Goal: Find specific page/section: Find specific page/section

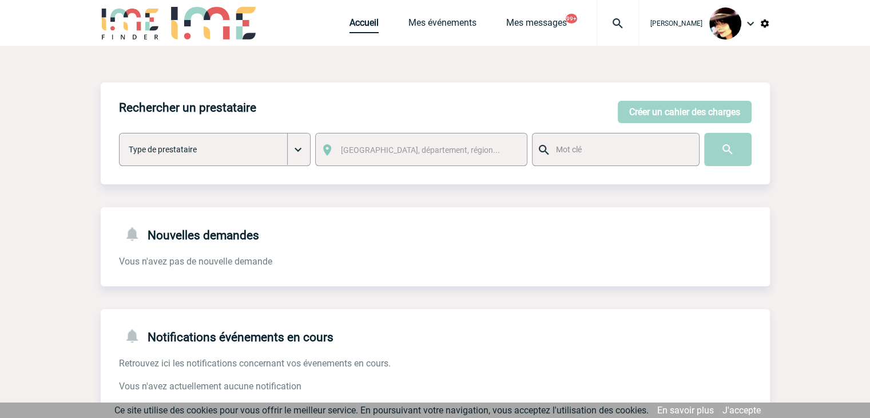
click at [350, 27] on link "Accueil" at bounding box center [364, 25] width 29 height 16
click at [612, 23] on img at bounding box center [617, 24] width 41 height 14
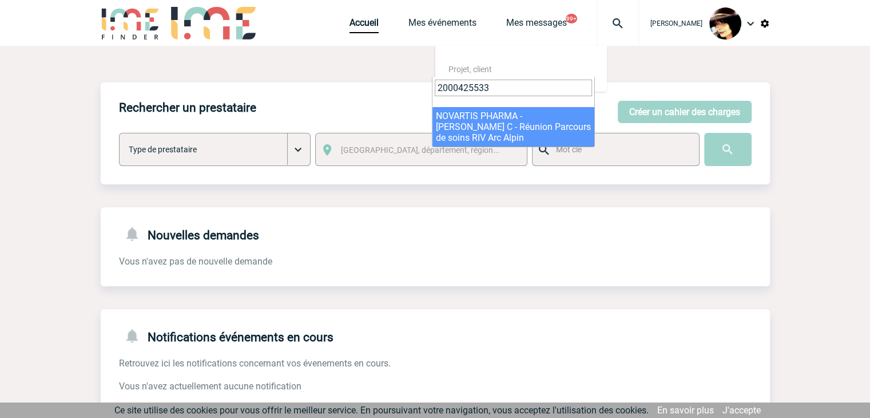
type input "2000425533"
select select "25034"
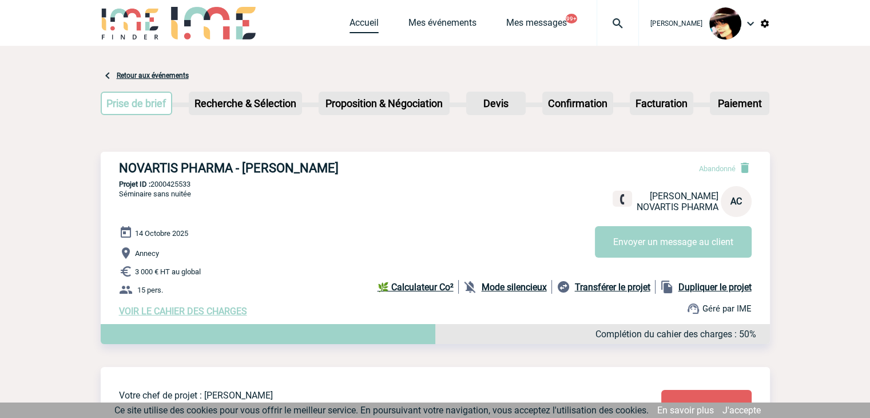
click at [354, 21] on link "Accueil" at bounding box center [364, 25] width 29 height 16
